Goal: Task Accomplishment & Management: Use online tool/utility

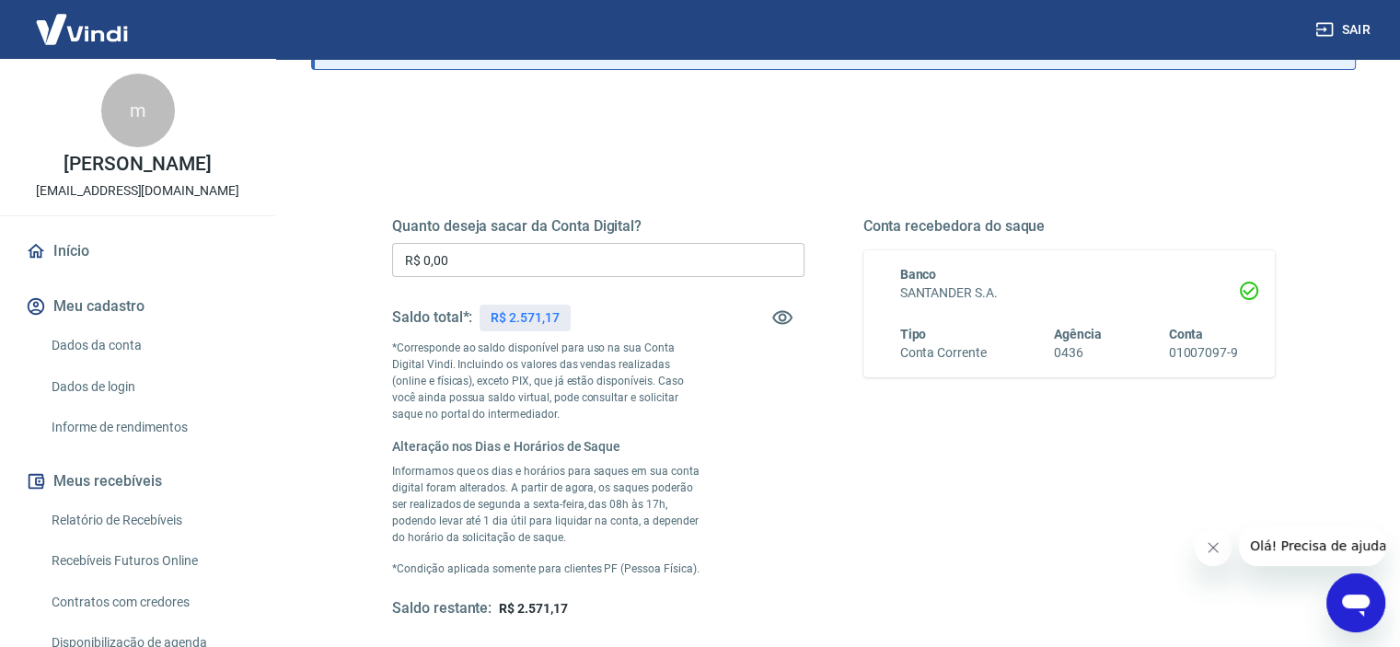
scroll to position [184, 0]
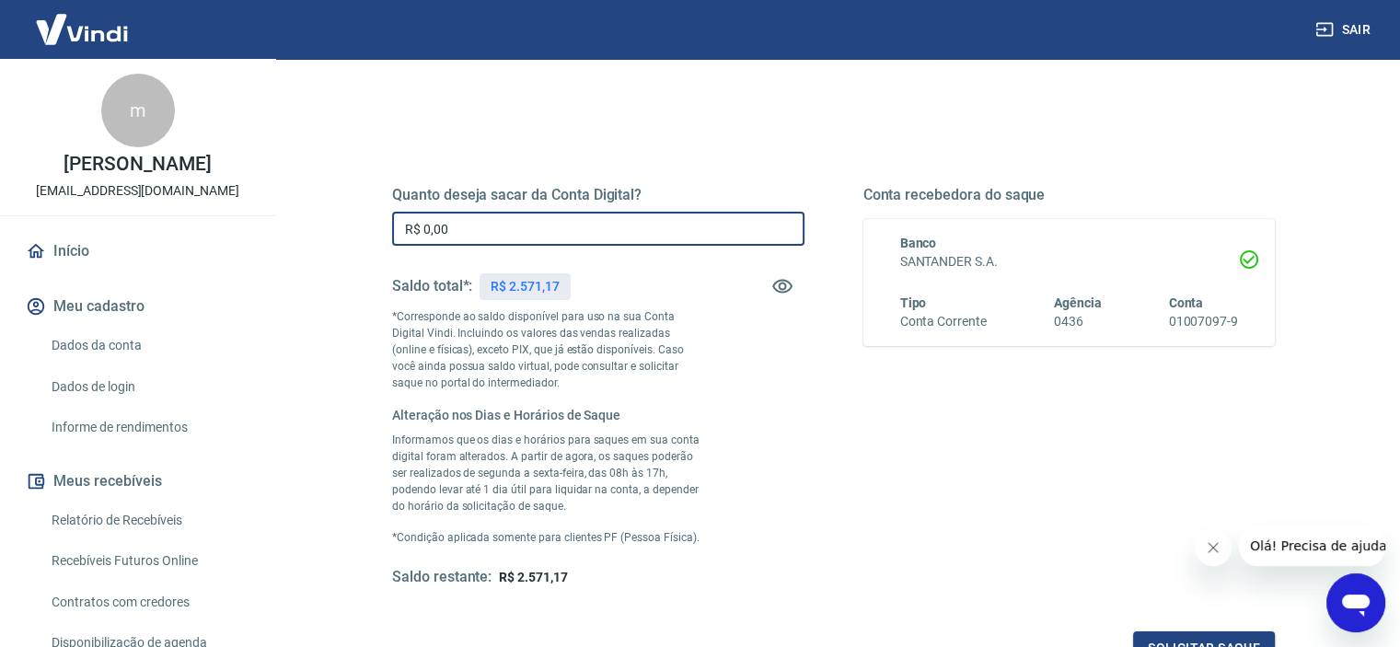
click at [490, 234] on input "R$ 0,00" at bounding box center [598, 229] width 412 height 34
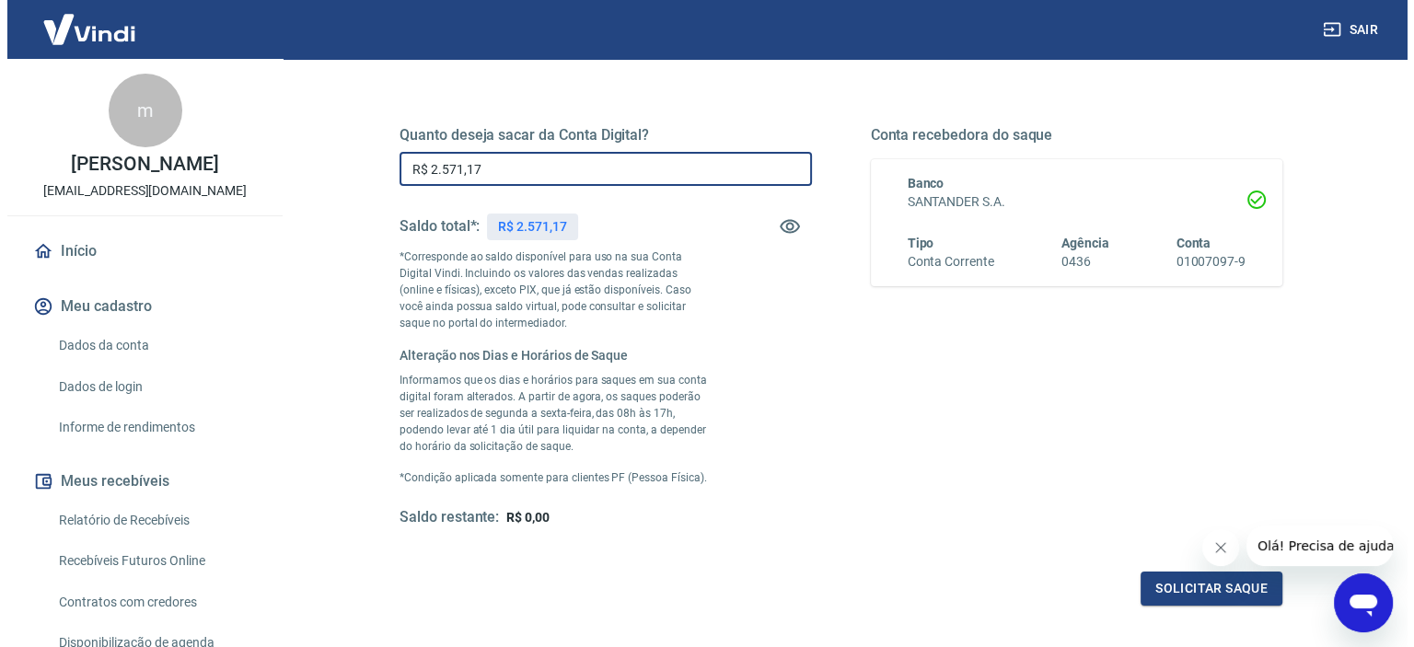
scroll to position [276, 0]
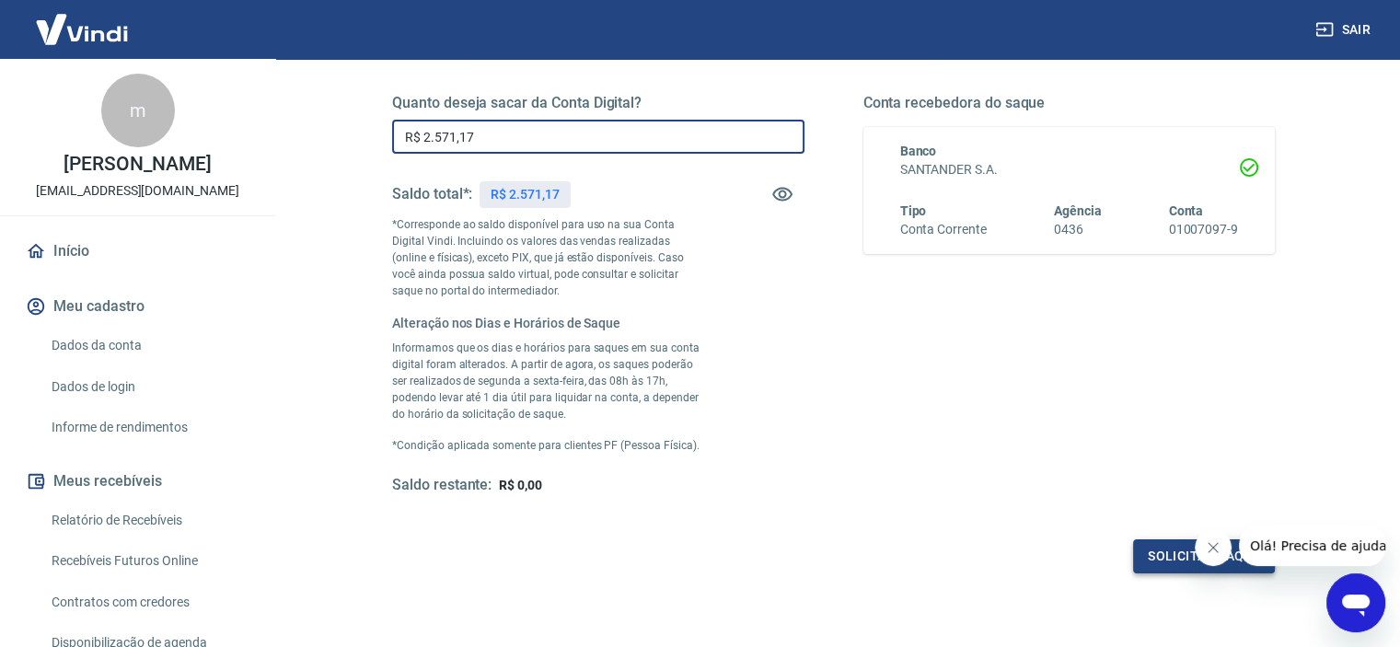
type input "R$ 2.571,17"
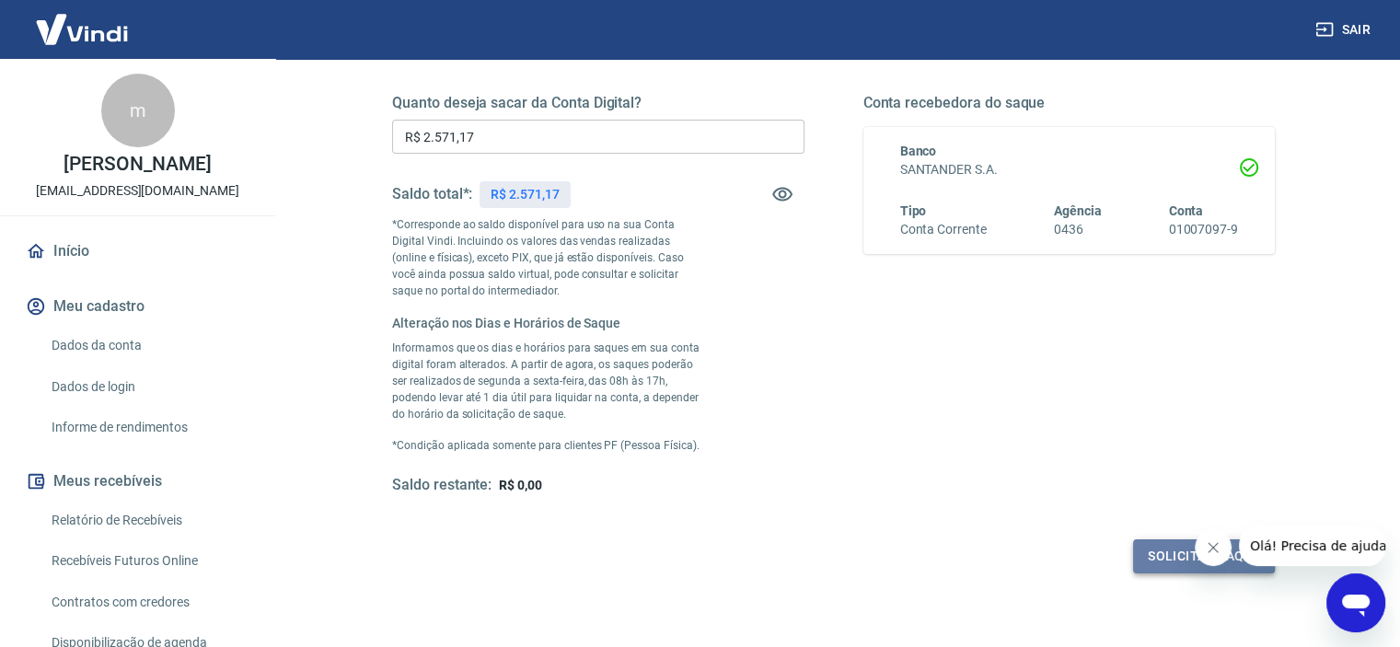
click at [1184, 555] on button "Solicitar saque" at bounding box center [1204, 556] width 142 height 34
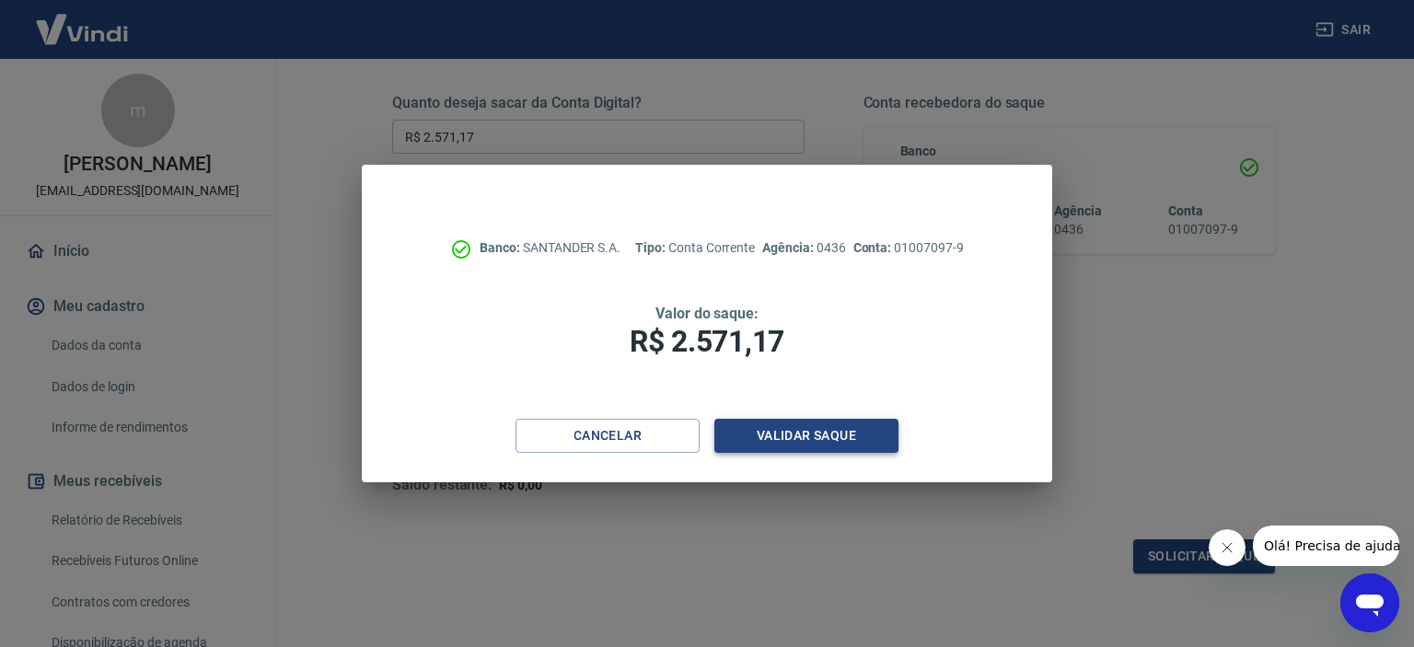
click at [812, 435] on button "Validar saque" at bounding box center [806, 436] width 184 height 34
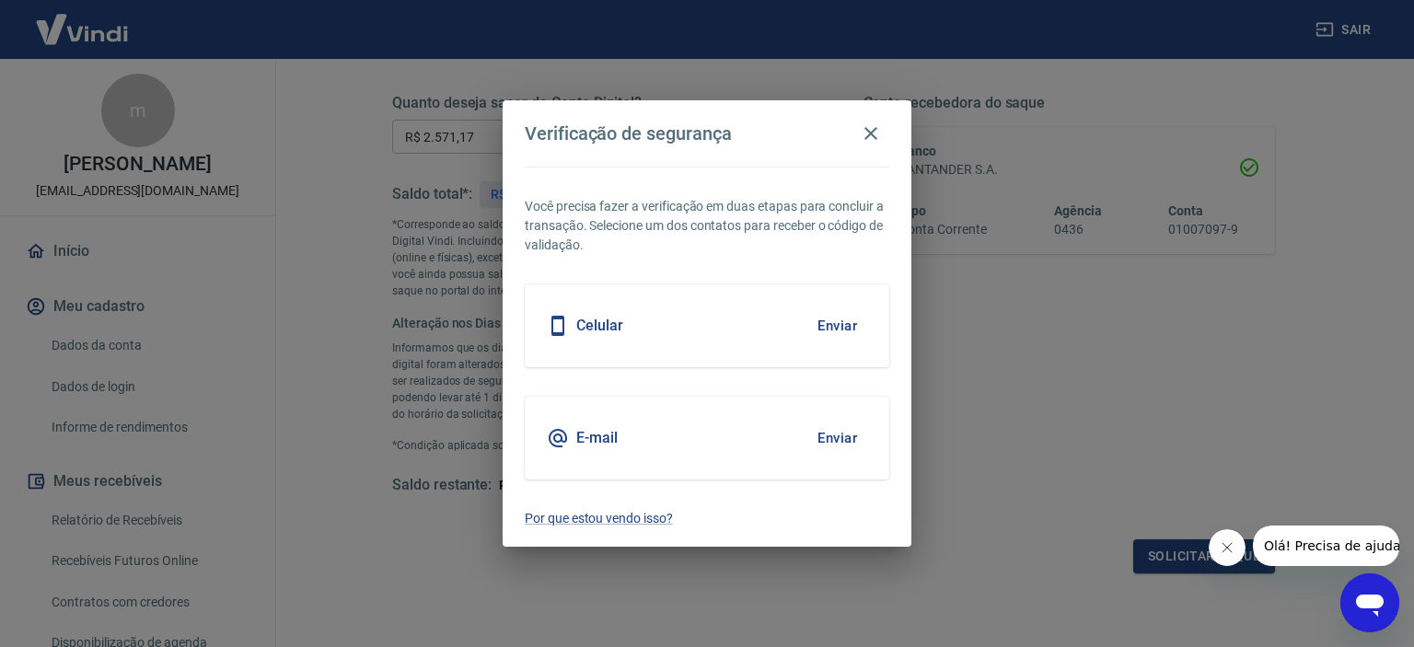
click at [825, 324] on button "Enviar" at bounding box center [837, 326] width 60 height 39
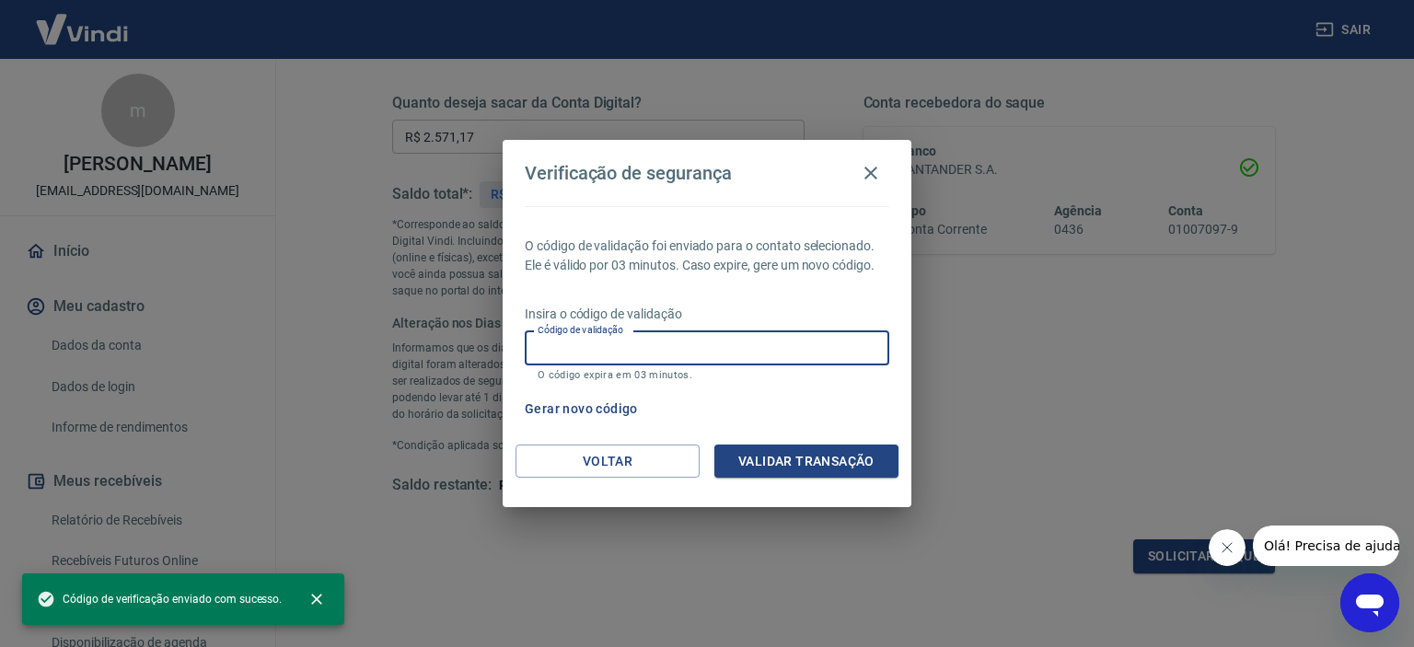
click at [702, 355] on input "Código de validação" at bounding box center [707, 348] width 365 height 34
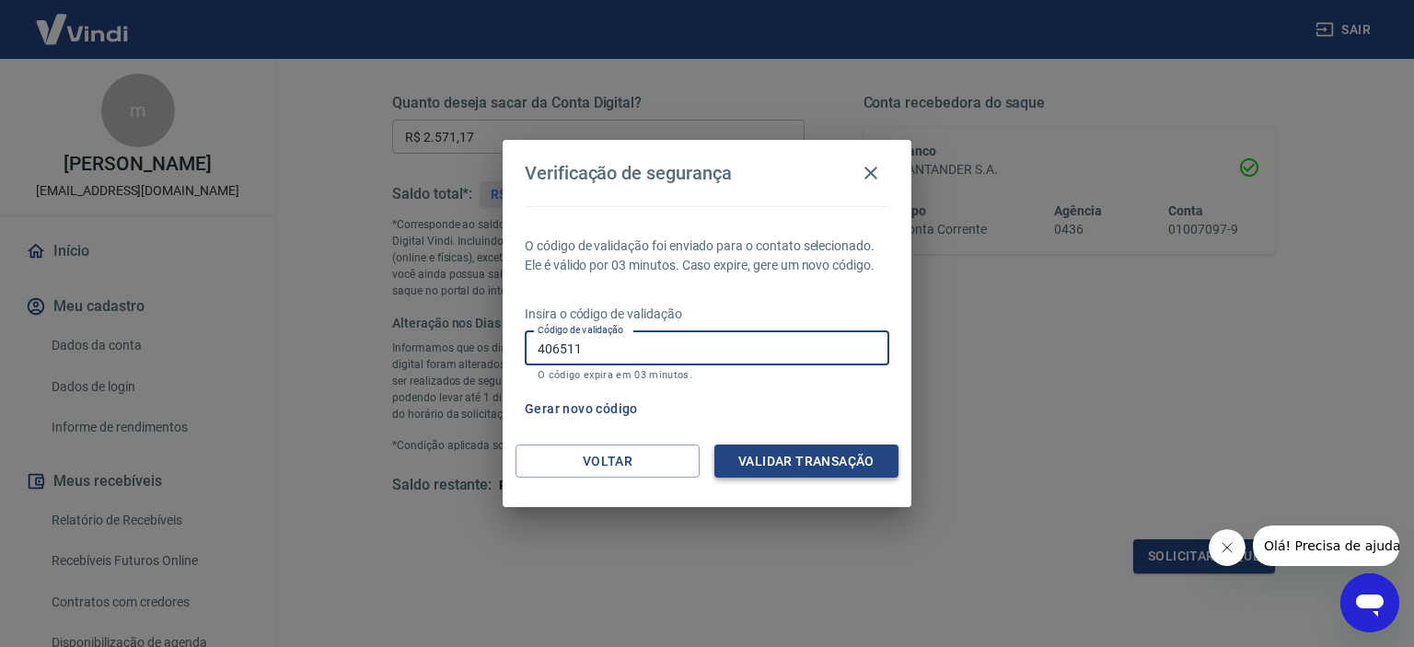
type input "406511"
click at [793, 467] on button "Validar transação" at bounding box center [806, 462] width 184 height 34
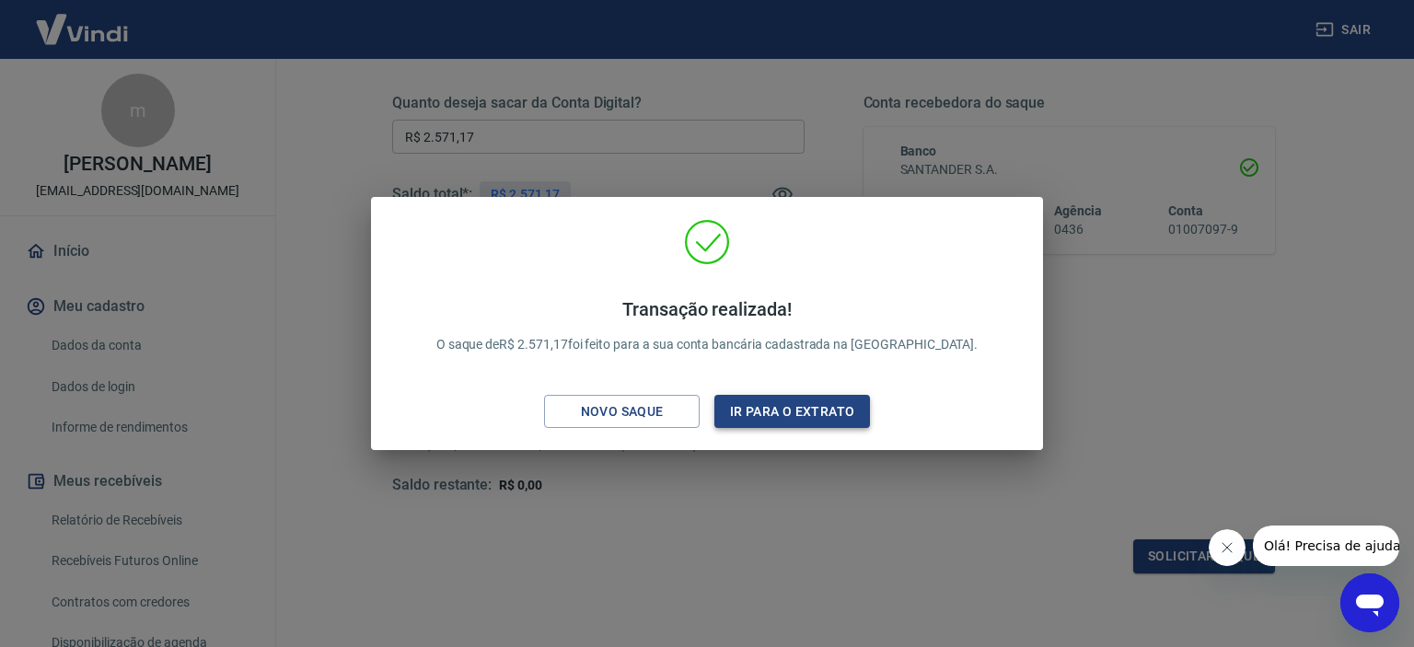
click at [810, 424] on button "Ir para o extrato" at bounding box center [792, 412] width 156 height 34
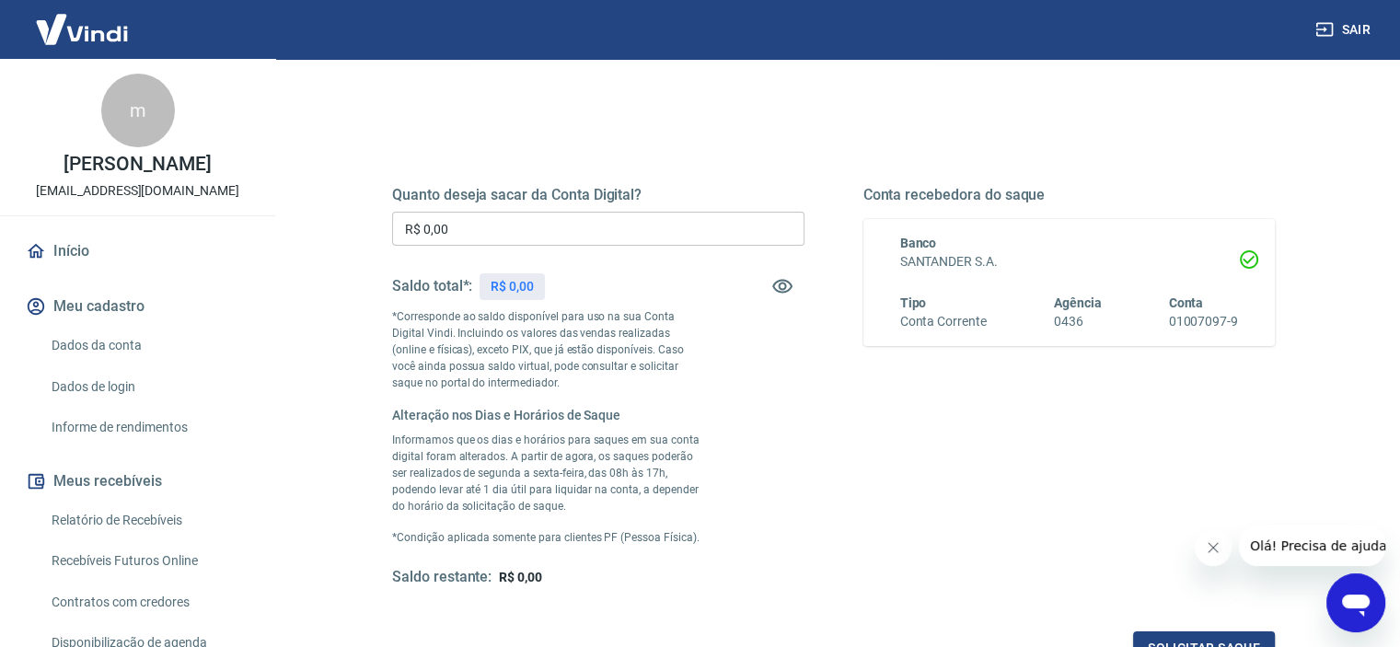
scroll to position [184, 0]
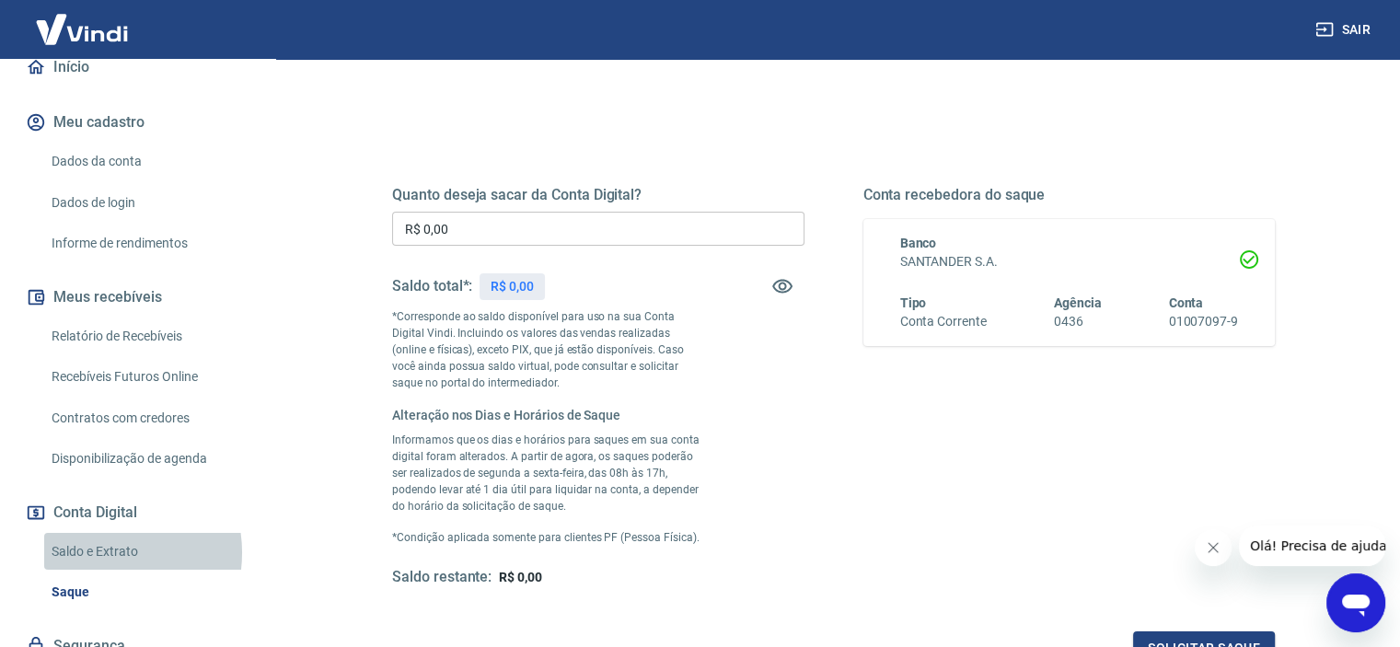
click at [97, 552] on link "Saldo e Extrato" at bounding box center [148, 552] width 209 height 38
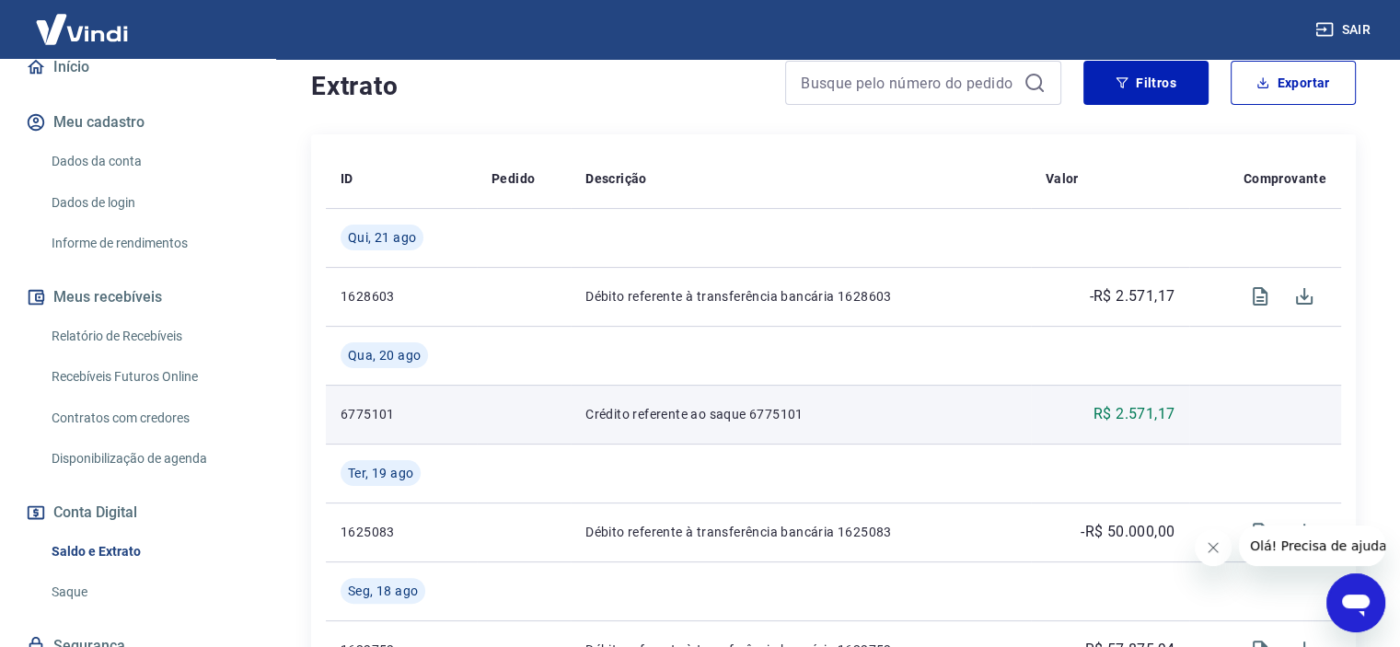
scroll to position [368, 0]
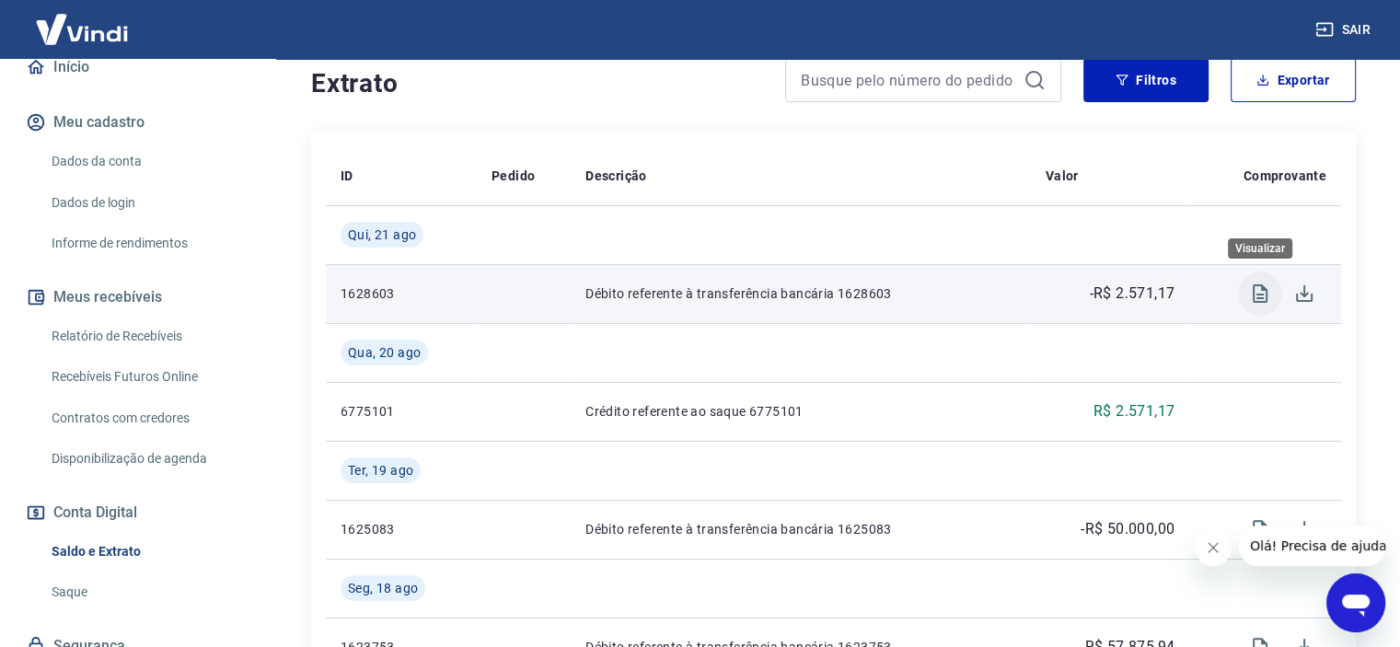
click at [1257, 297] on icon "Visualizar" at bounding box center [1260, 294] width 22 height 22
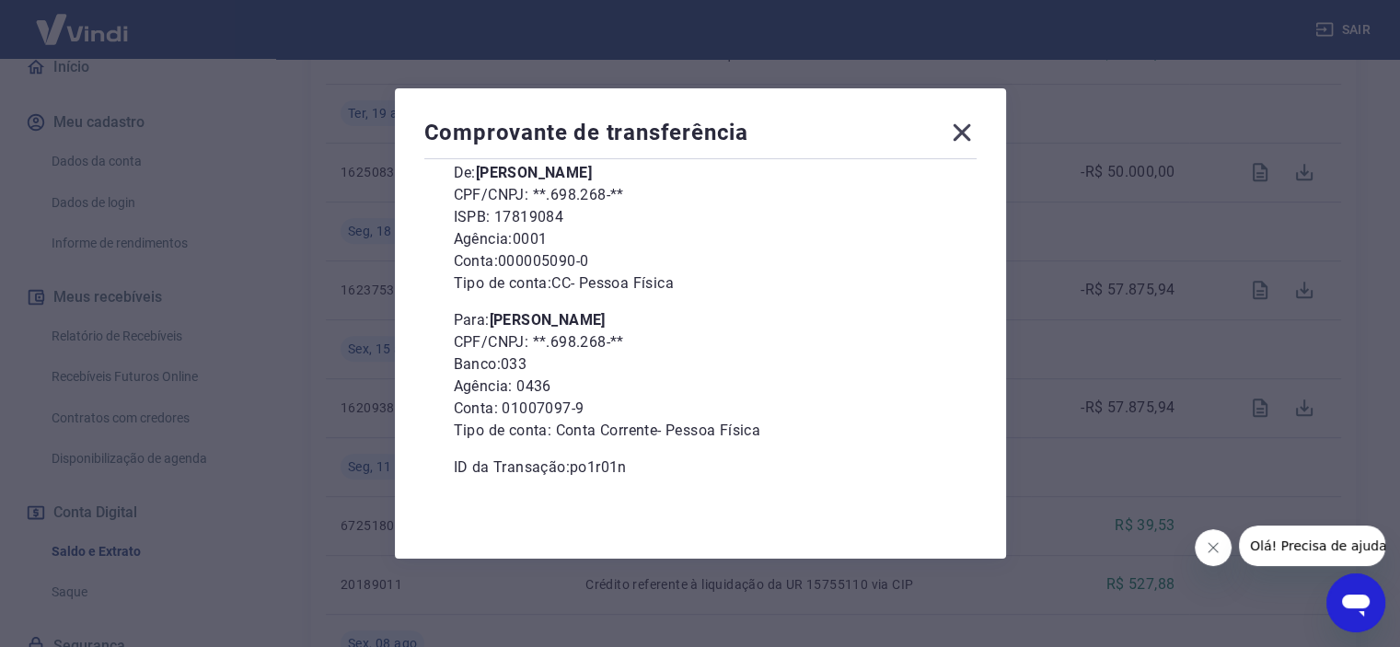
scroll to position [736, 0]
click at [970, 132] on icon at bounding box center [961, 132] width 17 height 17
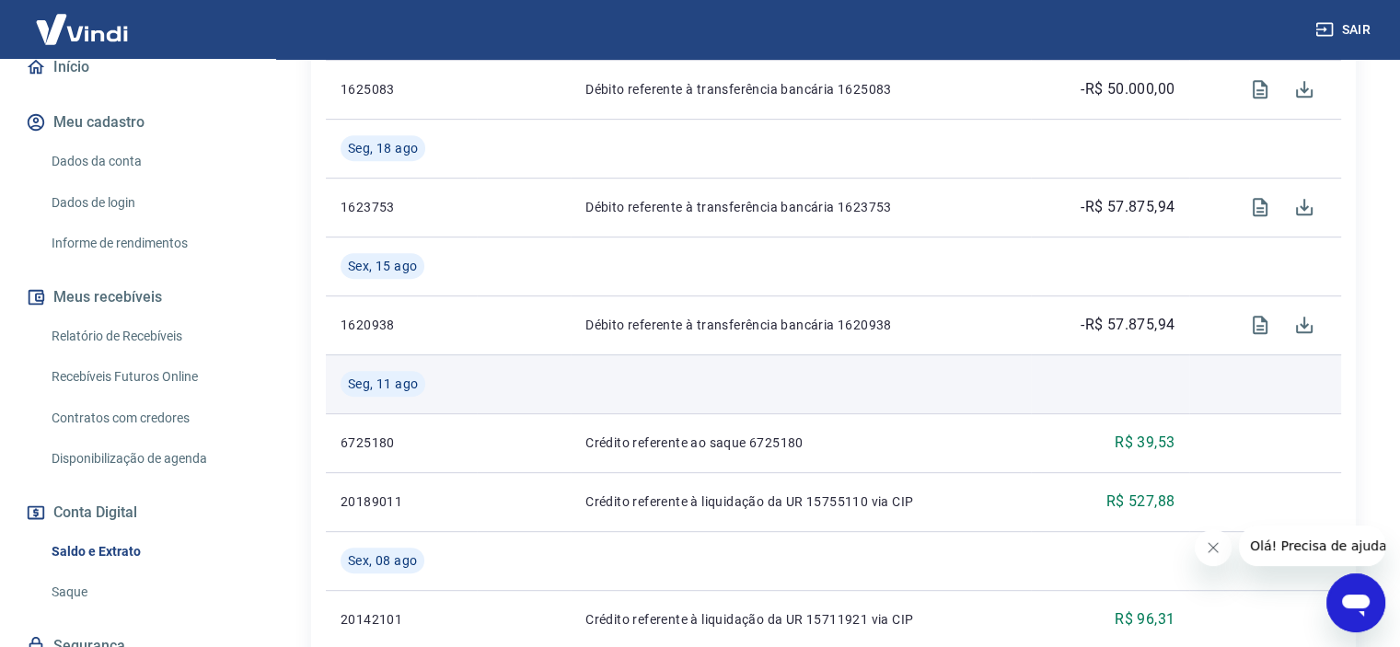
scroll to position [828, 0]
